Goal: Information Seeking & Learning: Learn about a topic

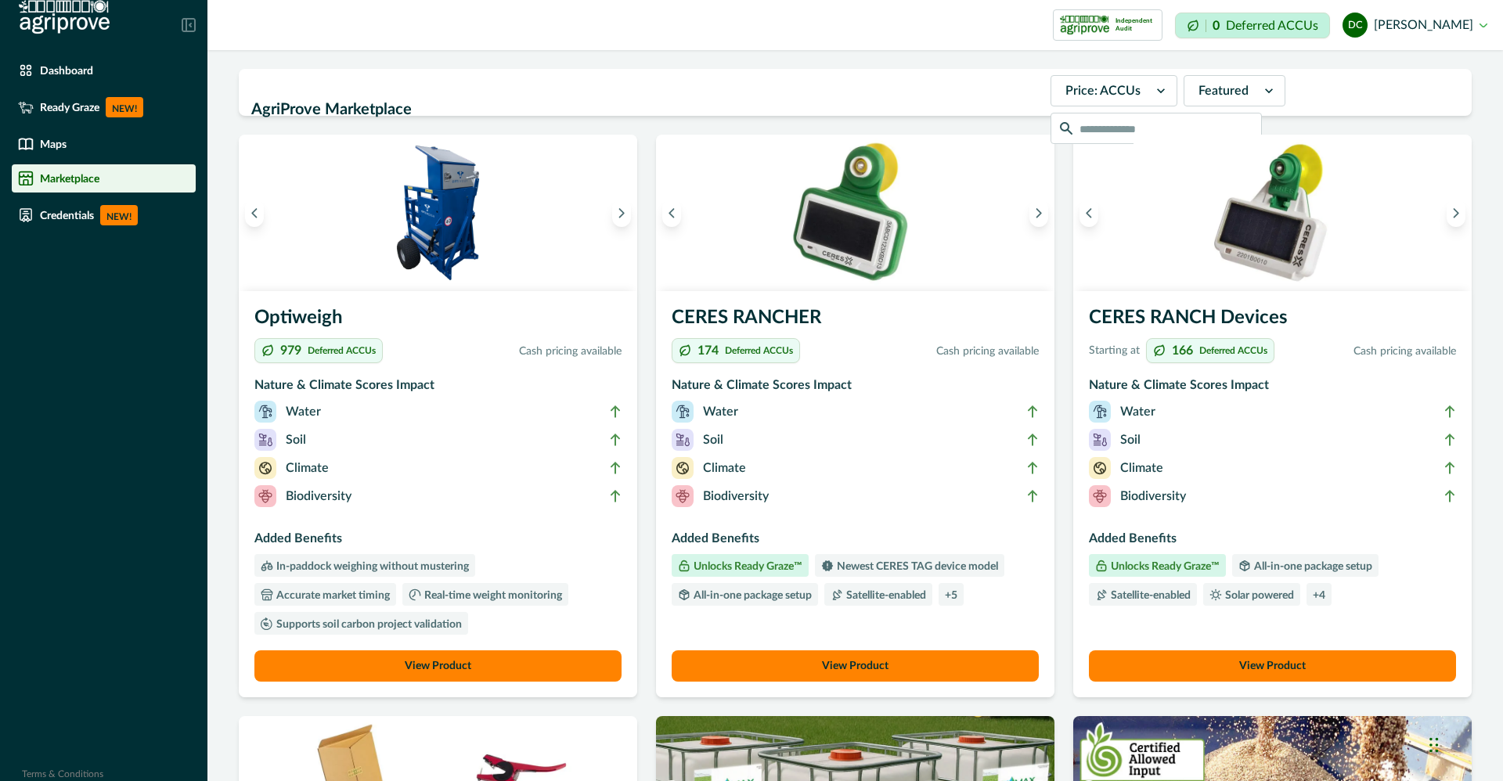
click at [1191, 376] on h3 "Nature & Climate Scores Impact" at bounding box center [1272, 388] width 367 height 25
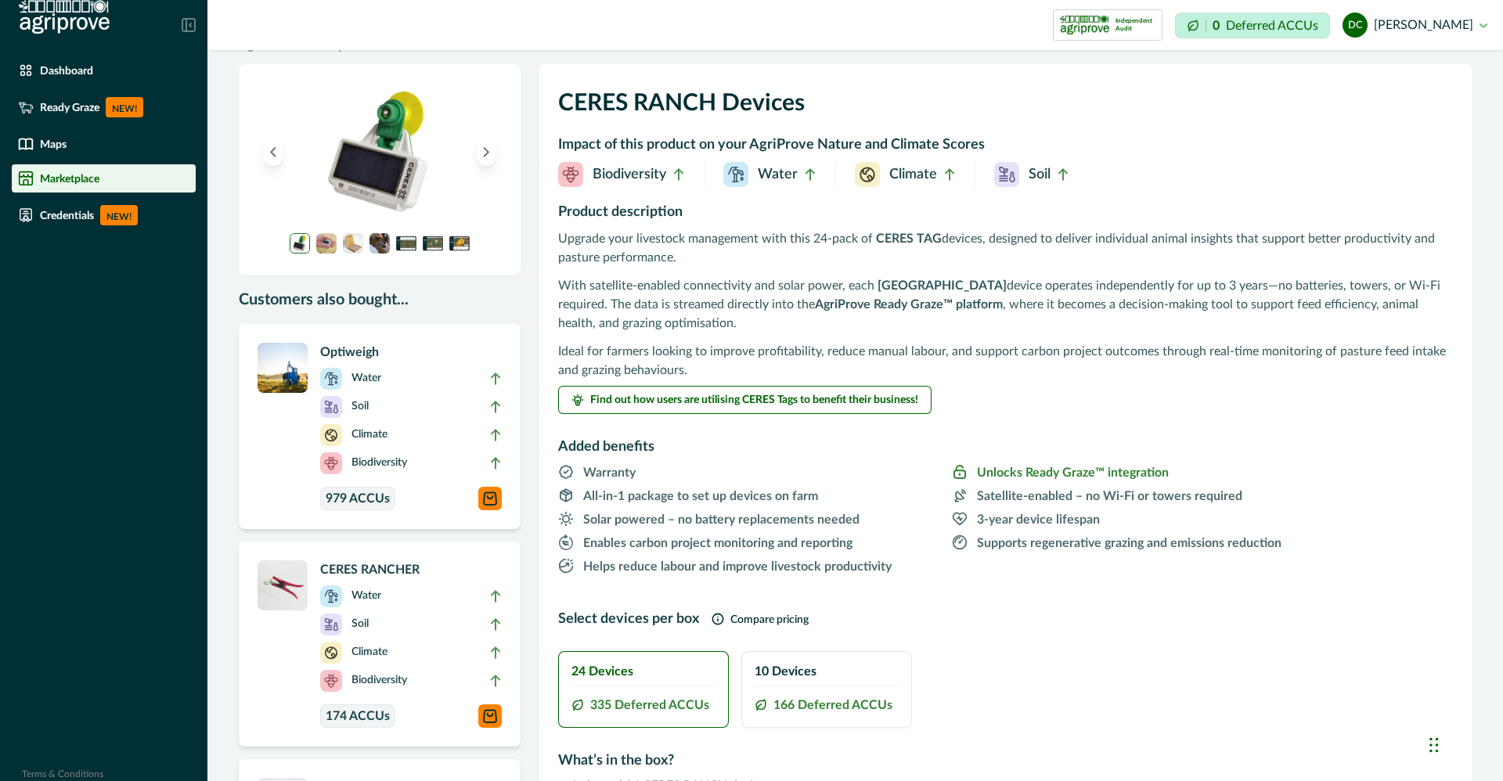
scroll to position [31, 0]
drag, startPoint x: 1204, startPoint y: 383, endPoint x: 1270, endPoint y: 488, distance: 124.2
click at [1270, 488] on span "Satellite-enabled – no Wi-Fi or towers required" at bounding box center [1147, 497] width 390 height 20
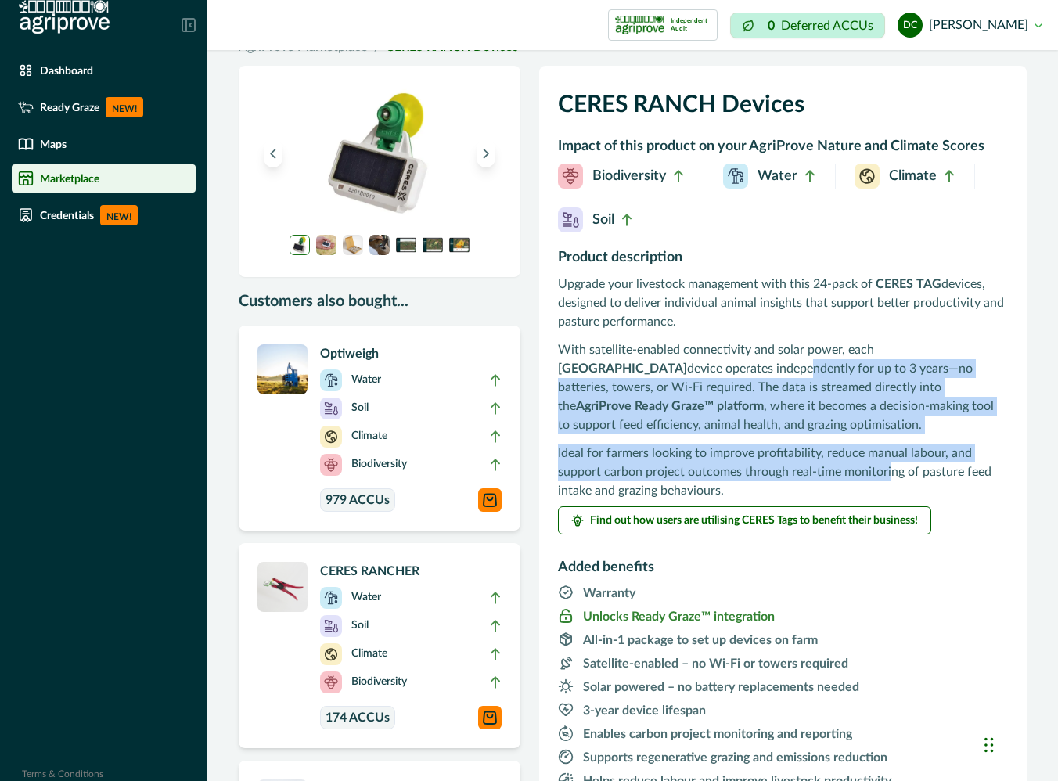
drag, startPoint x: 888, startPoint y: 463, endPoint x: 681, endPoint y: 366, distance: 229.0
click at [681, 366] on div "Upgrade your livestock management with this 24-pack of CERES TAG devices, desig…" at bounding box center [783, 387] width 450 height 225
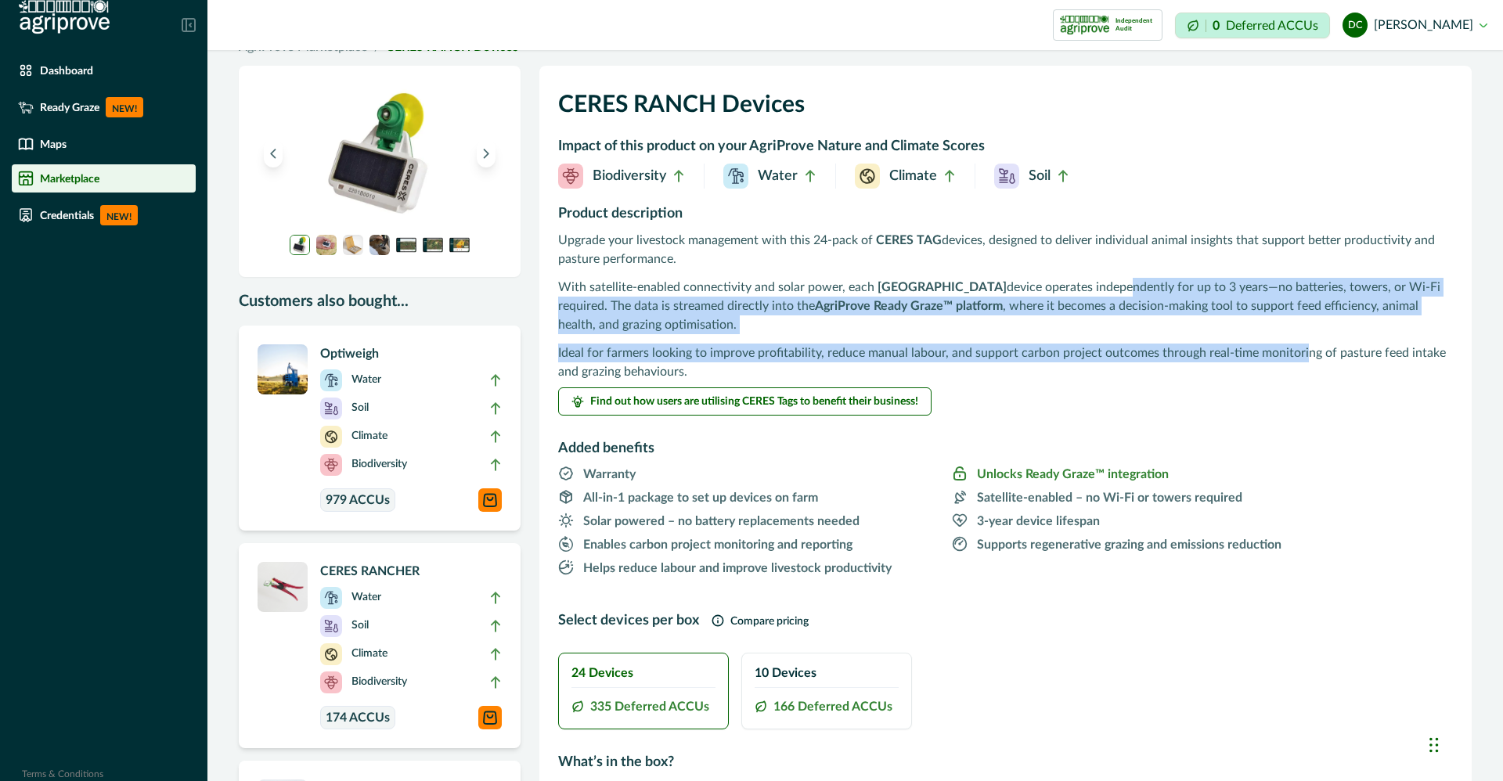
click at [918, 312] on strong "AgriProve Ready Graze™ platform" at bounding box center [909, 306] width 188 height 13
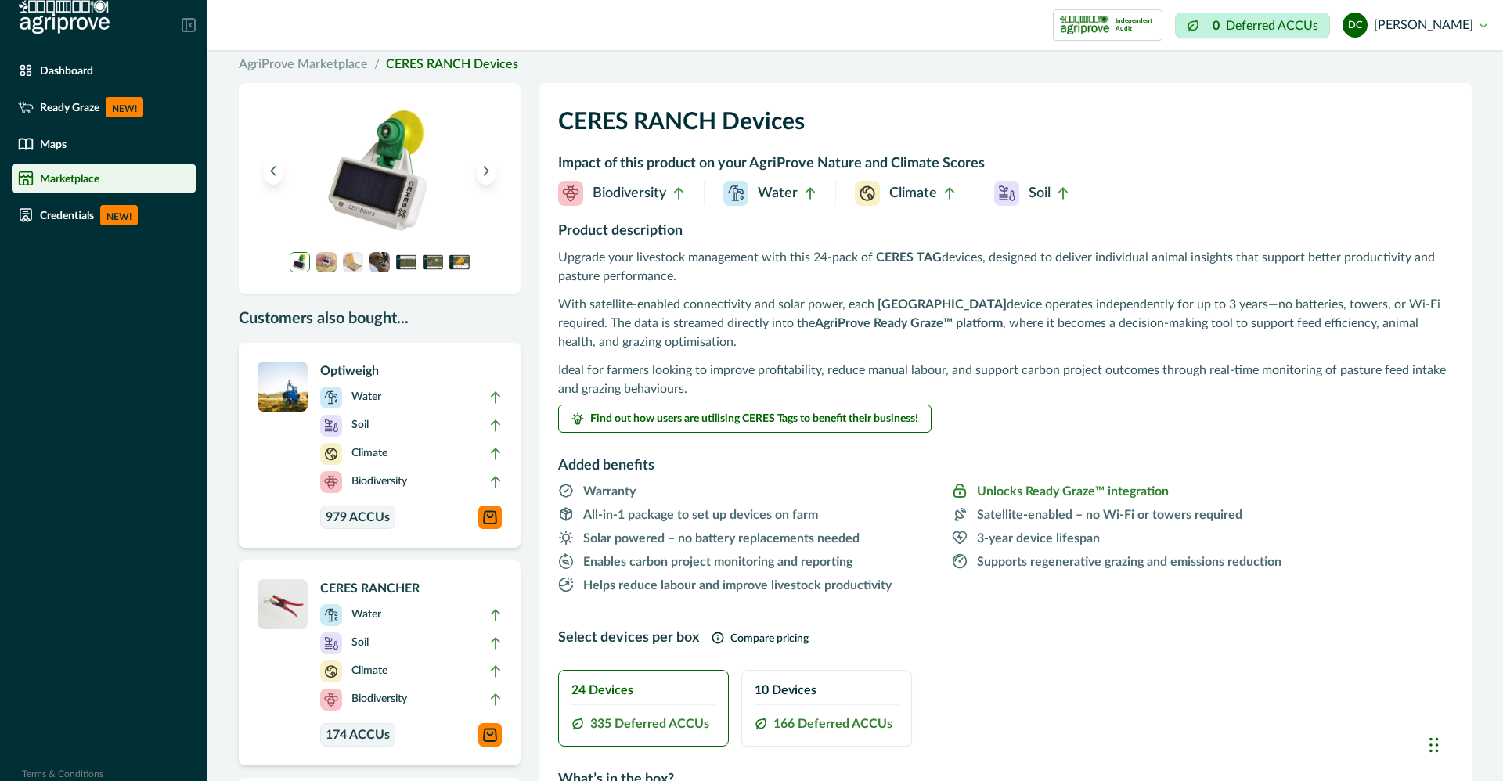
scroll to position [16, 0]
click at [284, 607] on img at bounding box center [283, 603] width 50 height 50
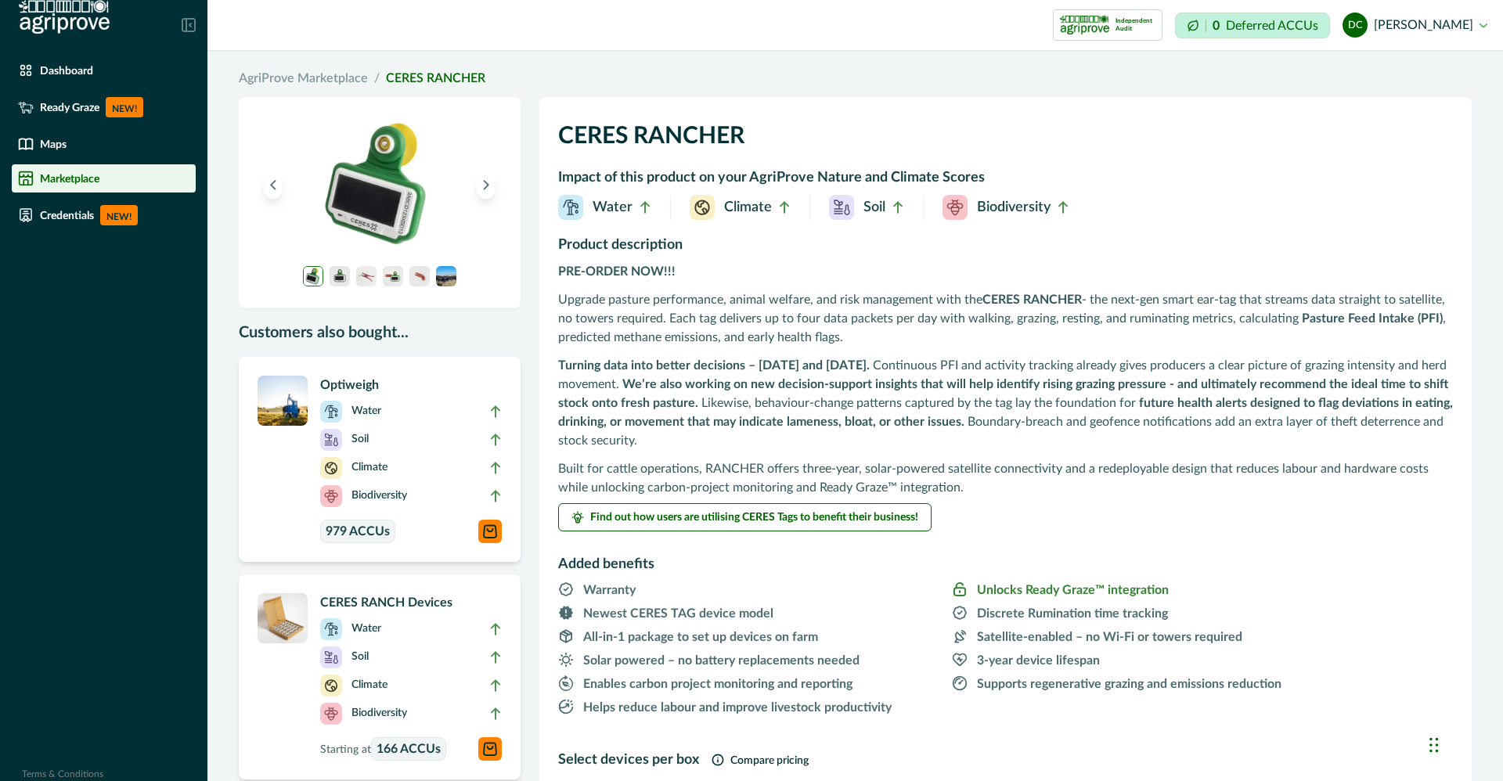
click at [370, 276] on img at bounding box center [366, 276] width 20 height 20
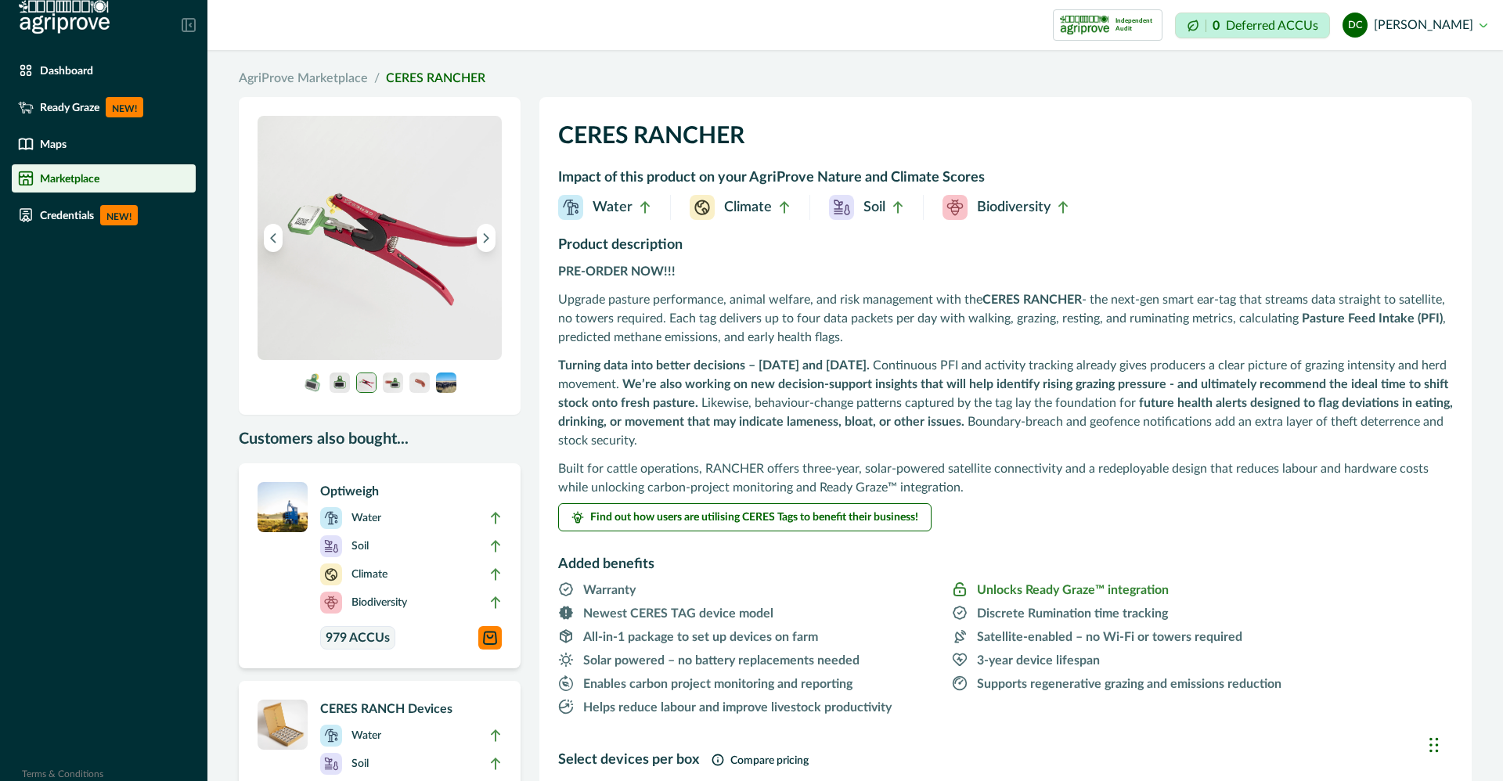
click at [315, 381] on img at bounding box center [313, 383] width 20 height 20
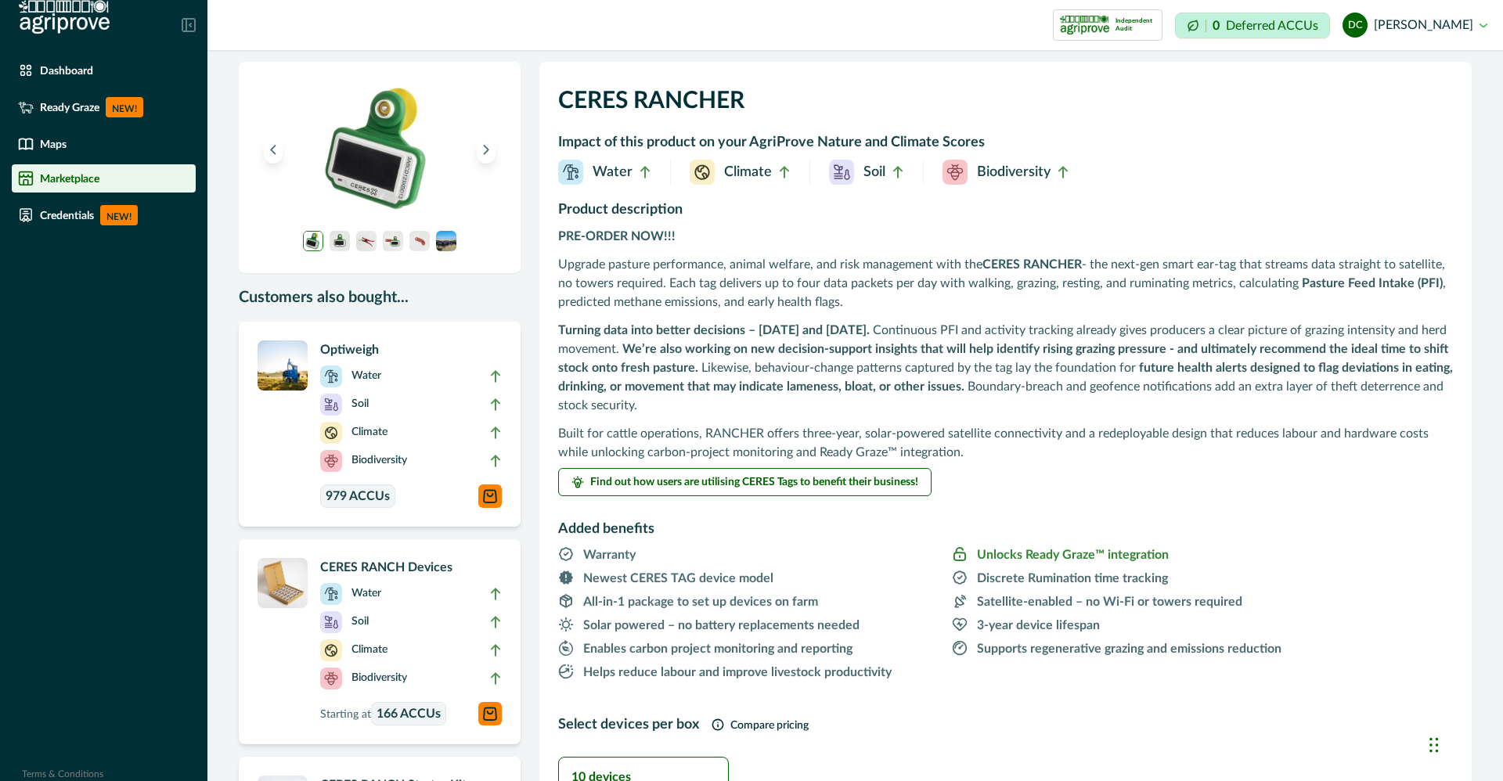
scroll to position [37, 0]
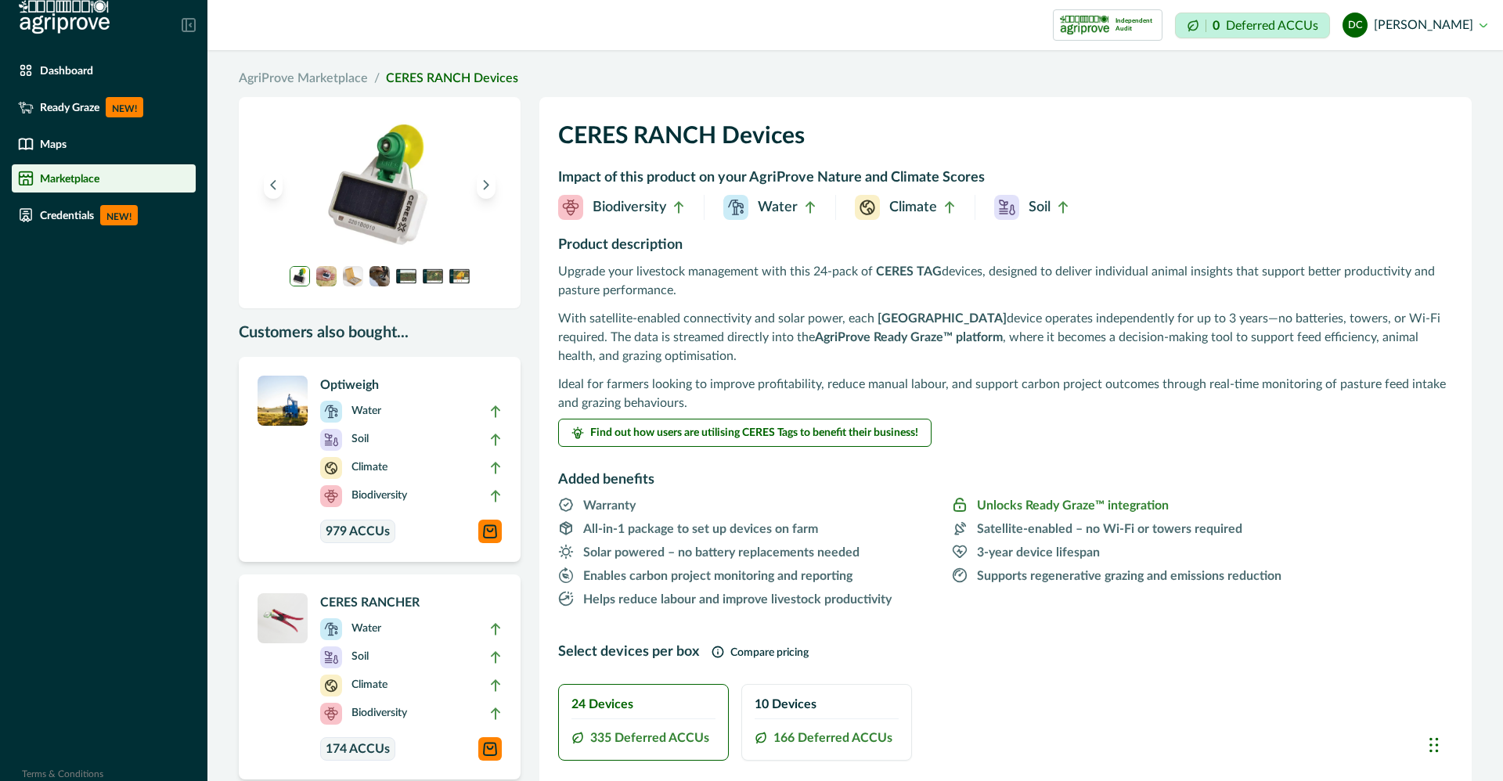
drag, startPoint x: 1101, startPoint y: 668, endPoint x: 933, endPoint y: 95, distance: 597.0
click at [933, 95] on div "Customers also bought... Optiweigh Water Soil Climate Biodiversity 979 ACCUs CE…" at bounding box center [855, 677] width 1233 height 1178
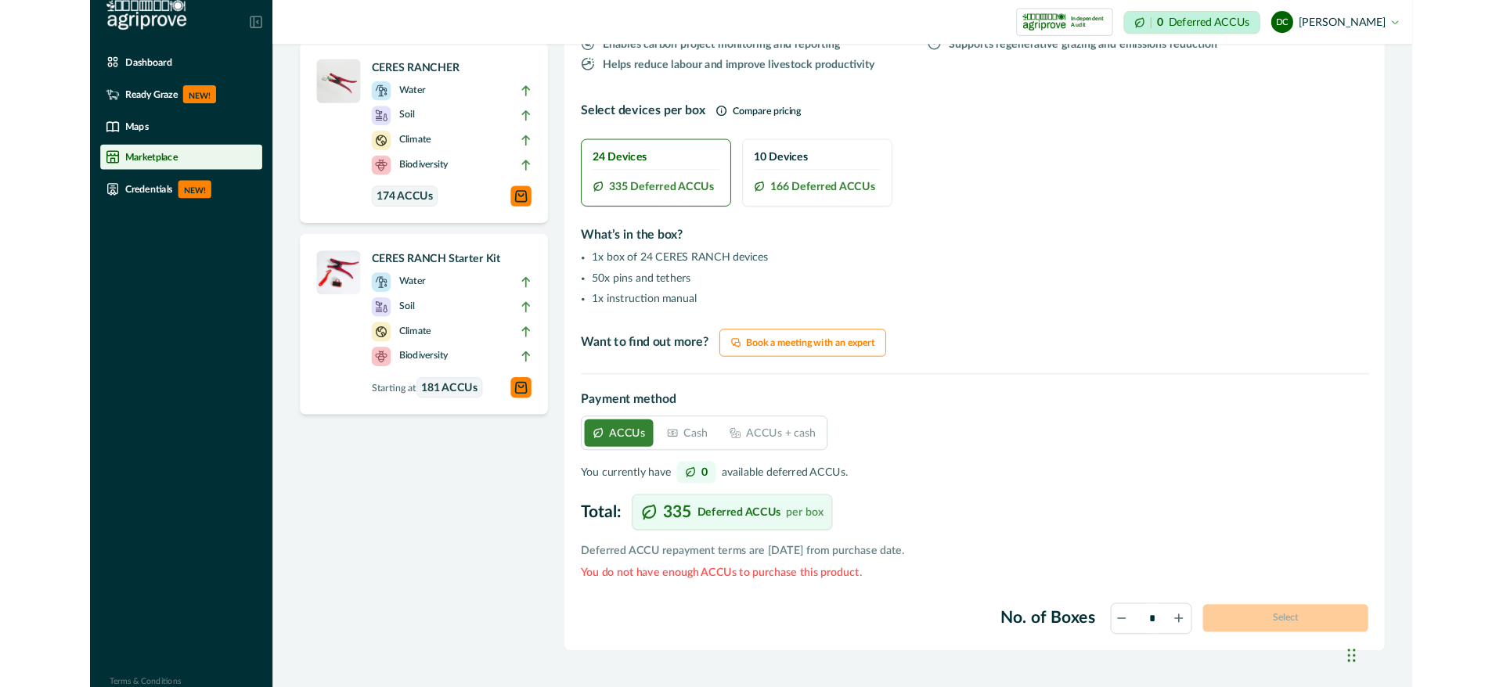
scroll to position [560, 0]
